Goal: Complete application form

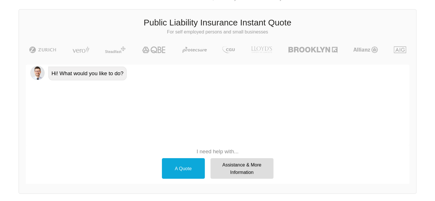
scroll to position [52, 0]
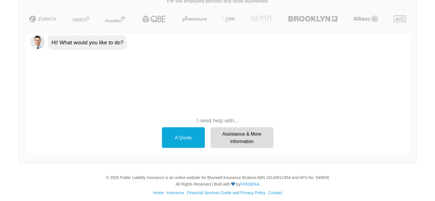
click at [185, 137] on div "A Quote" at bounding box center [183, 137] width 43 height 21
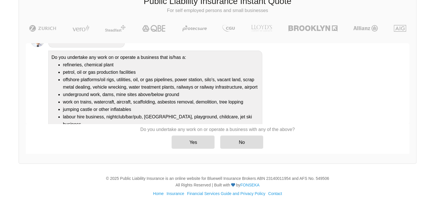
scroll to position [41, 0]
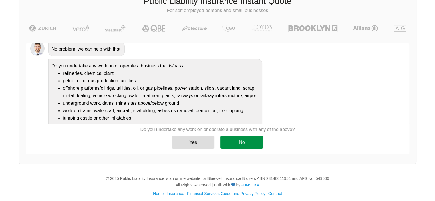
click at [240, 143] on div "No" at bounding box center [241, 142] width 43 height 13
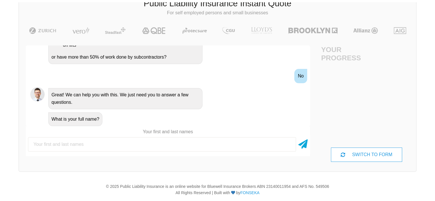
scroll to position [42, 0]
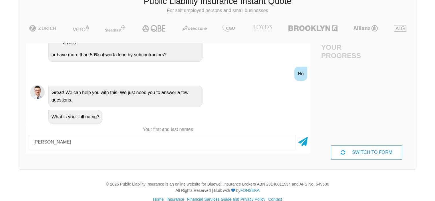
type input "[PERSON_NAME]"
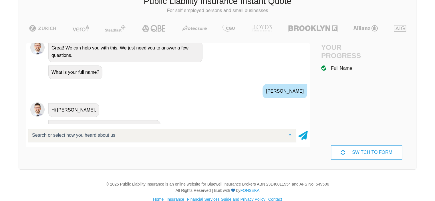
scroll to position [232, 0]
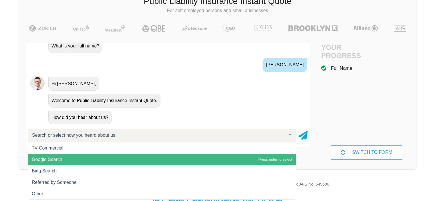
click at [150, 163] on span "Google Search" at bounding box center [162, 159] width 268 height 11
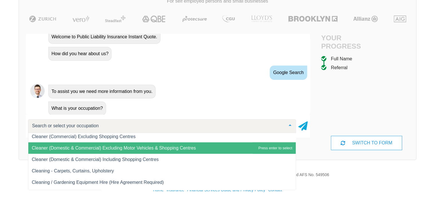
scroll to position [1660, 0]
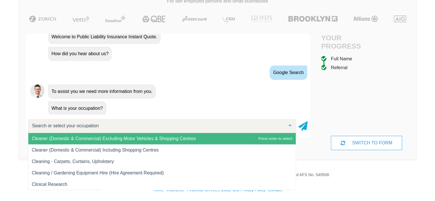
click at [193, 141] on span "Cleaner (Domestic & Commercial) Excluding Motor Vehicles & Shopping Centres" at bounding box center [114, 138] width 164 height 5
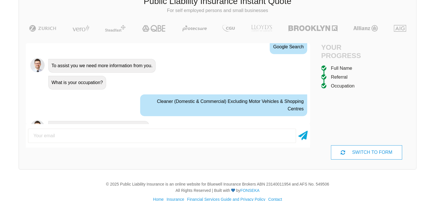
scroll to position [331, 0]
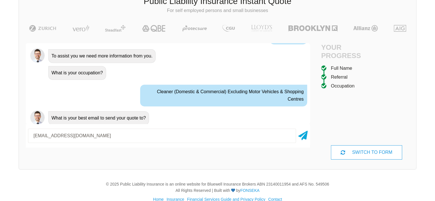
type input "[EMAIL_ADDRESS][DOMAIN_NAME]"
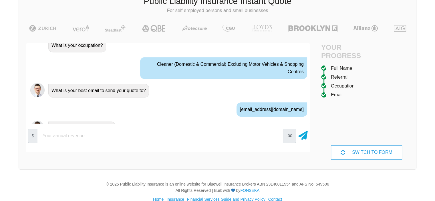
scroll to position [368, 0]
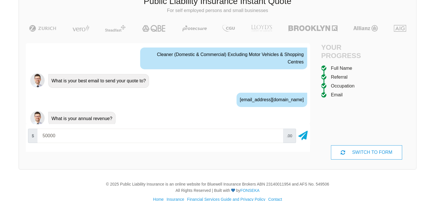
type input "50000"
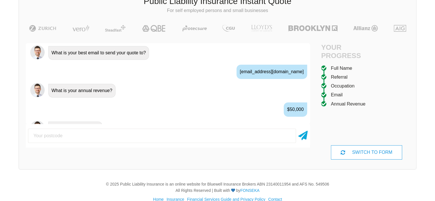
scroll to position [405, 0]
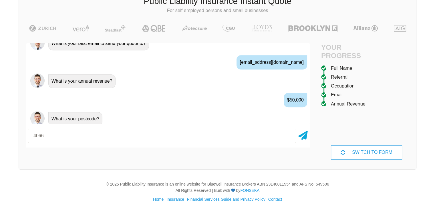
type input "4066"
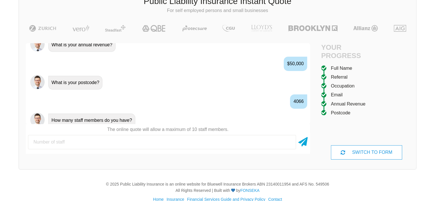
scroll to position [443, 0]
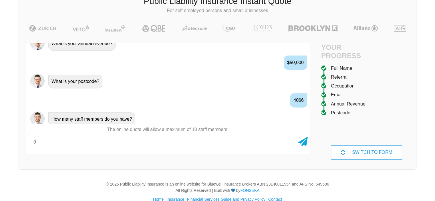
type input "0"
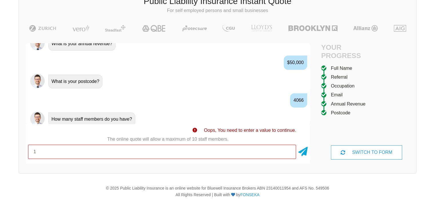
type input "1"
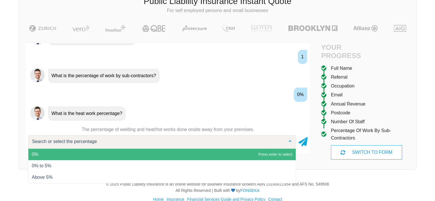
scroll to position [525, 0]
click at [148, 152] on span "0%" at bounding box center [162, 154] width 268 height 11
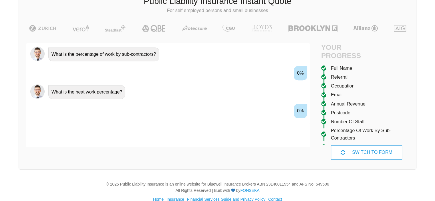
scroll to position [555, 0]
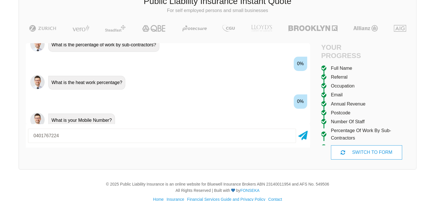
type input "0401767224"
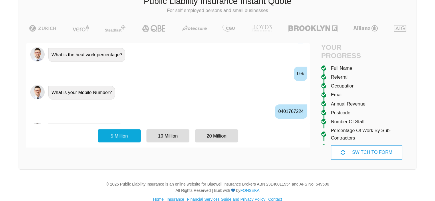
scroll to position [593, 0]
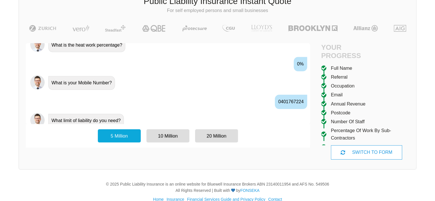
click at [124, 138] on div "5 Million" at bounding box center [119, 135] width 43 height 13
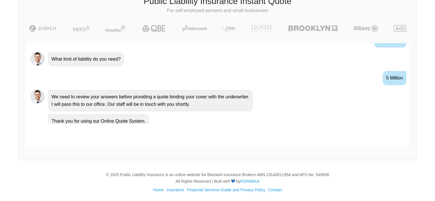
scroll to position [0, 0]
